Goal: Task Accomplishment & Management: Manage account settings

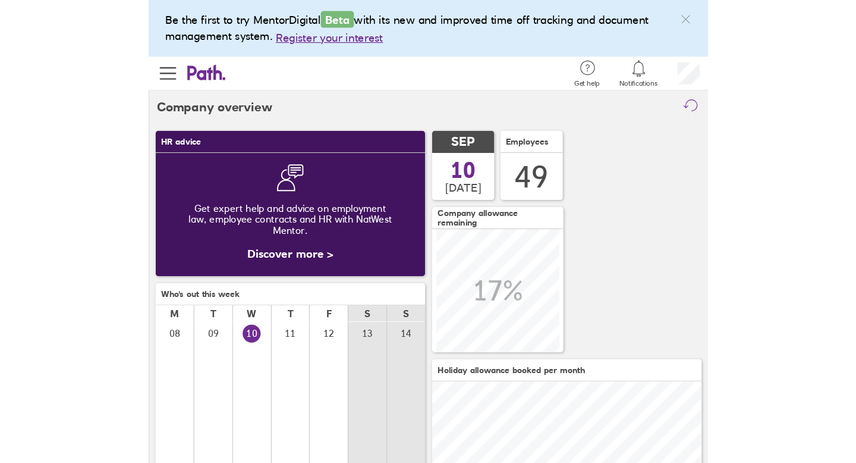
scroll to position [106, 232]
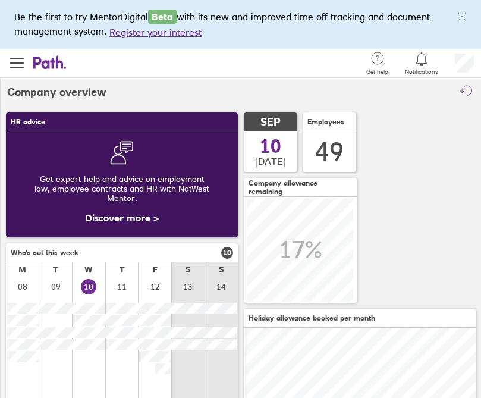
click at [425, 56] on icon at bounding box center [421, 59] width 14 height 14
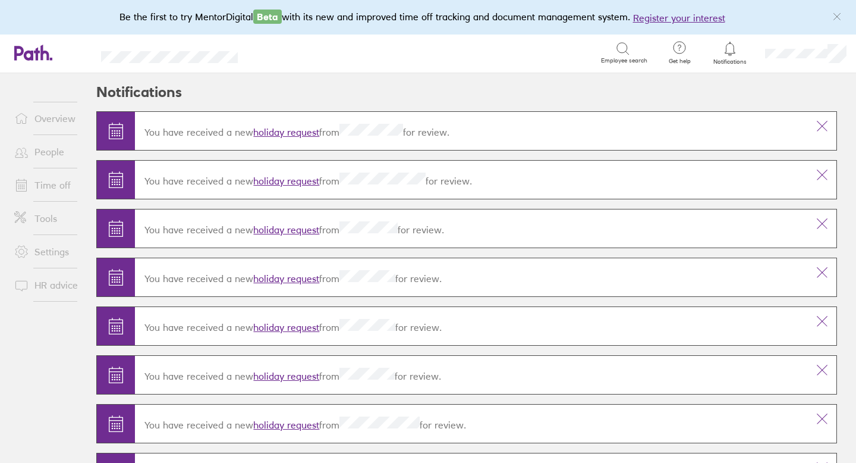
click at [299, 128] on link "holiday request" at bounding box center [286, 132] width 66 height 12
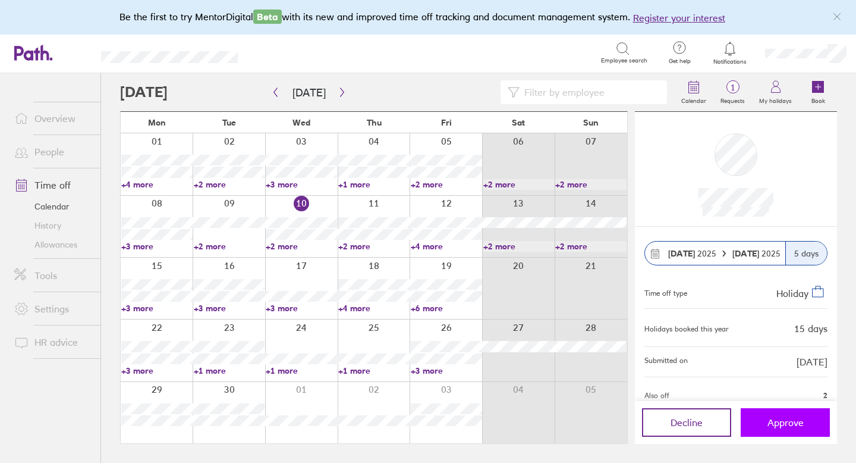
click at [480, 397] on span "Approve" at bounding box center [786, 422] width 36 height 11
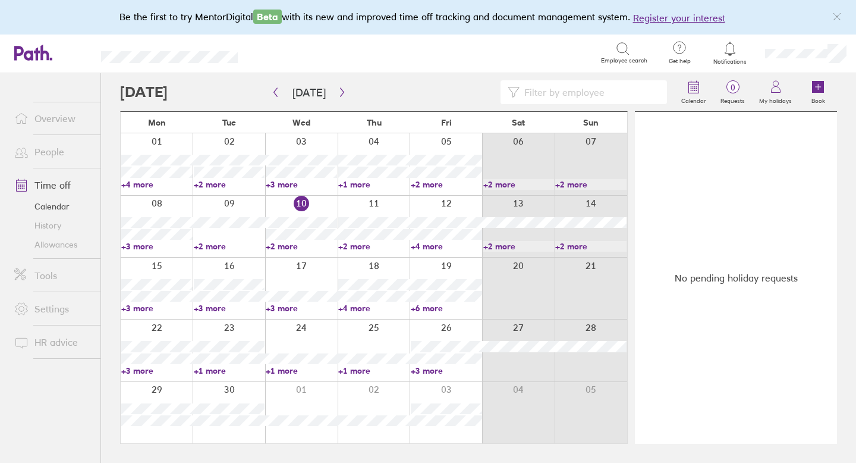
click at [68, 238] on link "Allowances" at bounding box center [53, 244] width 96 height 19
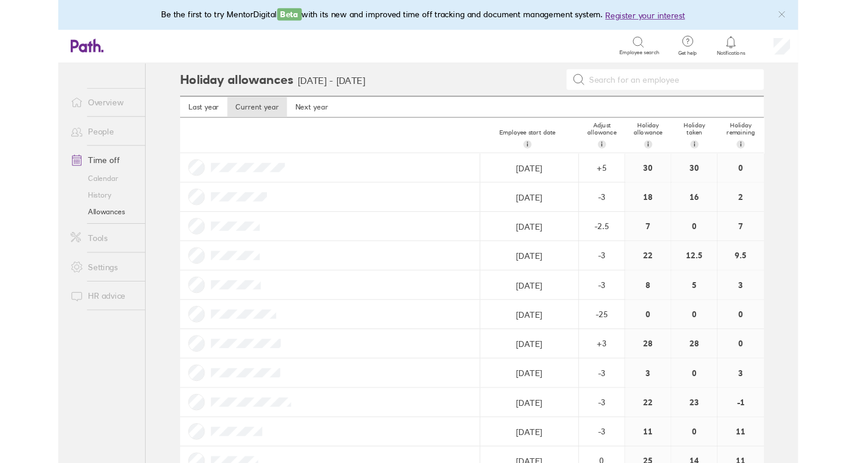
scroll to position [1321, 0]
